Goal: Task Accomplishment & Management: Manage account settings

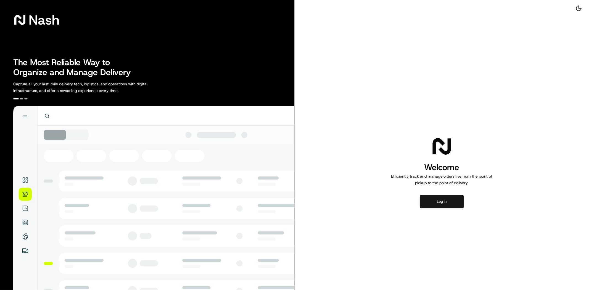
click at [449, 204] on button "Log in" at bounding box center [442, 201] width 44 height 13
